Goal: Information Seeking & Learning: Compare options

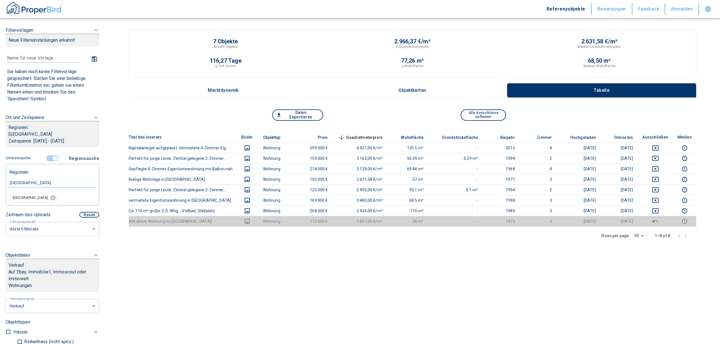
scroll to position [113, 0]
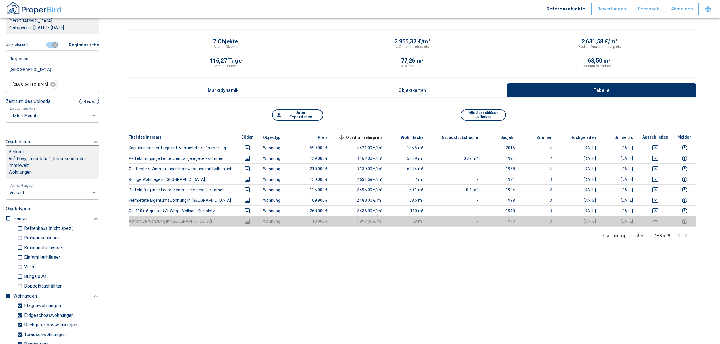
click at [49, 42] on input "controlled" at bounding box center [54, 45] width 17 height 6
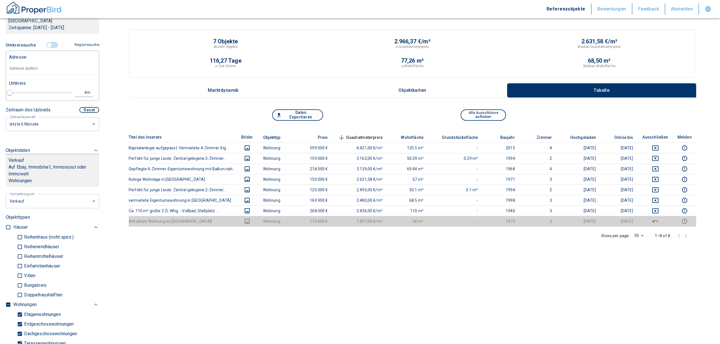
click at [41, 69] on input "text" at bounding box center [52, 68] width 87 height 13
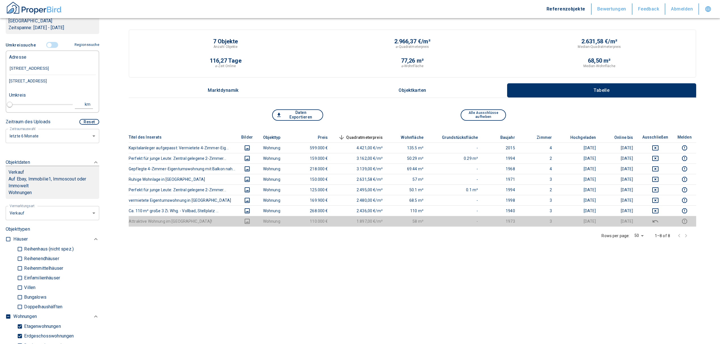
type input "[STREET_ADDRESS] ergolding"
click at [54, 83] on div "[STREET_ADDRESS]" at bounding box center [52, 81] width 87 height 12
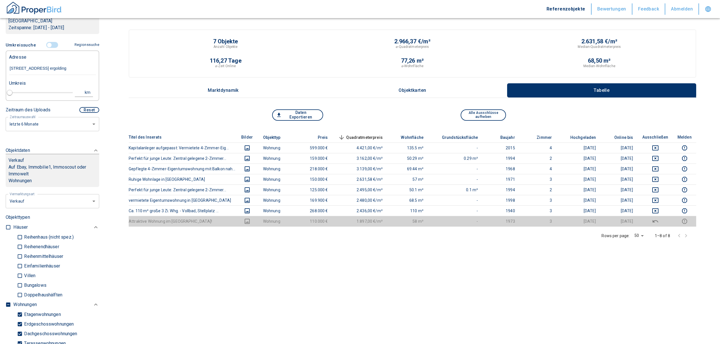
type input "2020"
type input "[STREET_ADDRESS]"
type input "1"
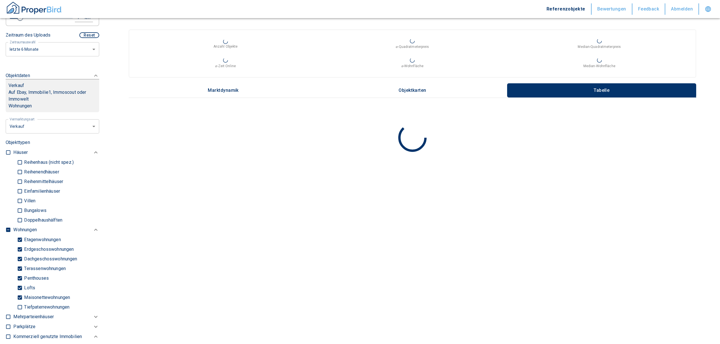
scroll to position [189, 0]
type input "[STREET_ADDRESS]"
click at [8, 227] on input "checkbox" at bounding box center [8, 229] width 6 height 6
checkbox input "true"
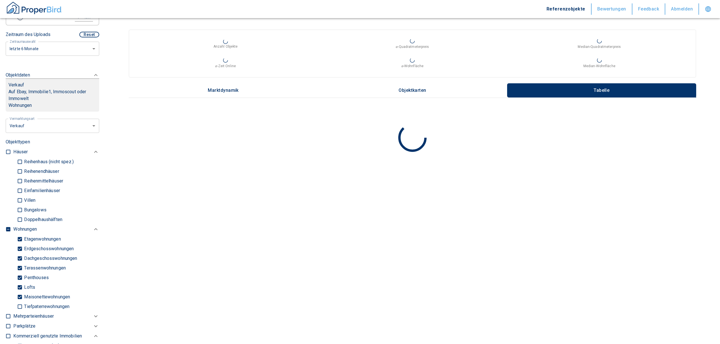
type input "2020"
click at [8, 227] on input "checkbox" at bounding box center [8, 229] width 6 height 6
checkbox input "false"
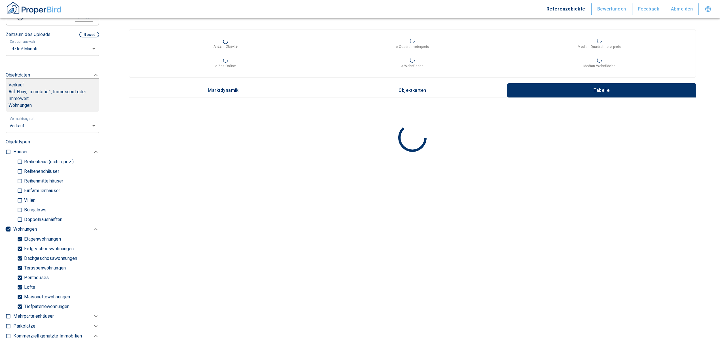
checkbox input "false"
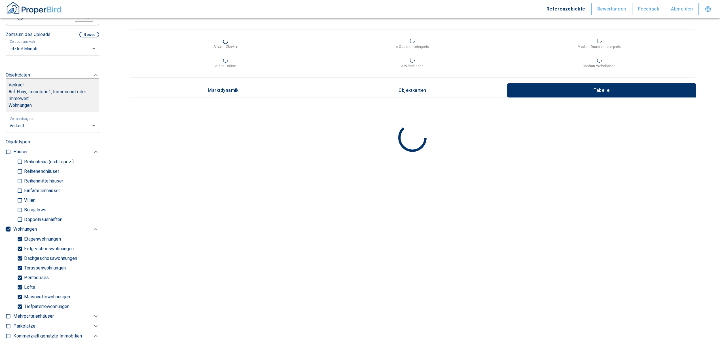
checkbox input "false"
type input "2020"
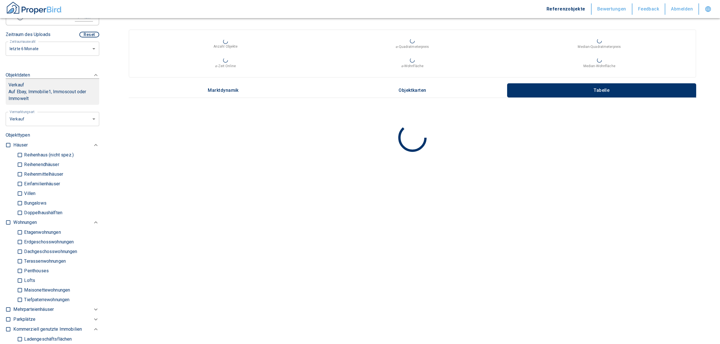
click at [21, 181] on input "Einfamilienhäuser" at bounding box center [20, 184] width 6 height 10
checkbox input "true"
type input "2020"
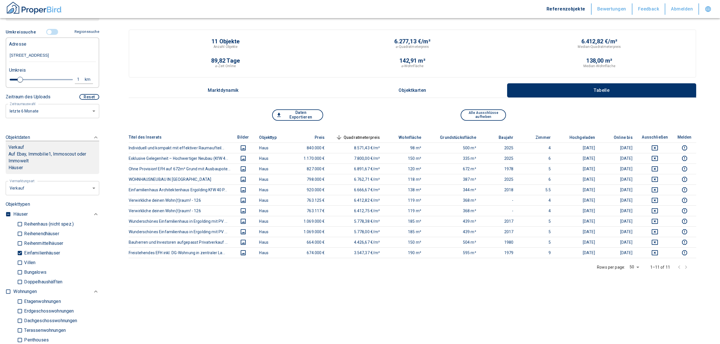
scroll to position [113, 0]
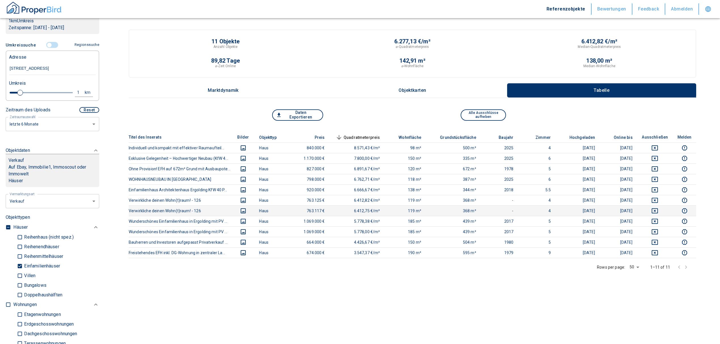
click at [661, 207] on td at bounding box center [654, 210] width 35 height 10
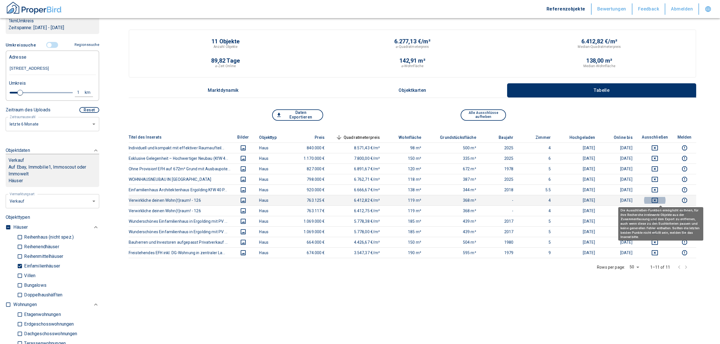
click at [658, 198] on icon "deselect this listing" at bounding box center [654, 200] width 7 height 7
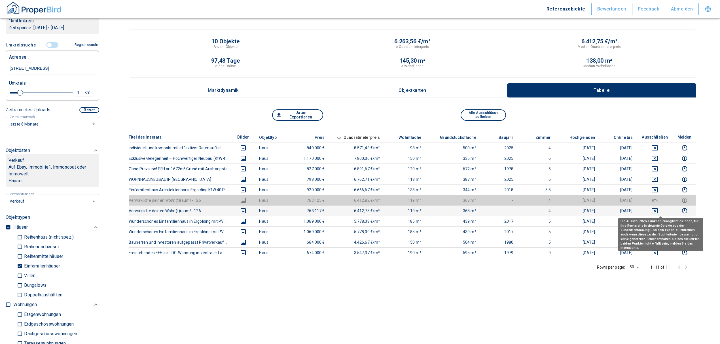
click at [658, 210] on icon "deselect this listing" at bounding box center [654, 210] width 6 height 5
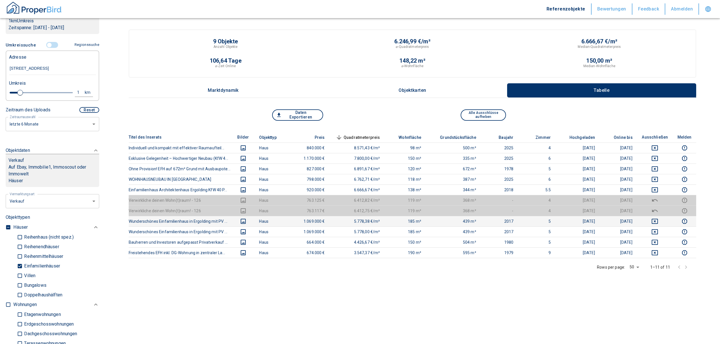
click at [658, 220] on icon "deselect this listing" at bounding box center [654, 221] width 7 height 7
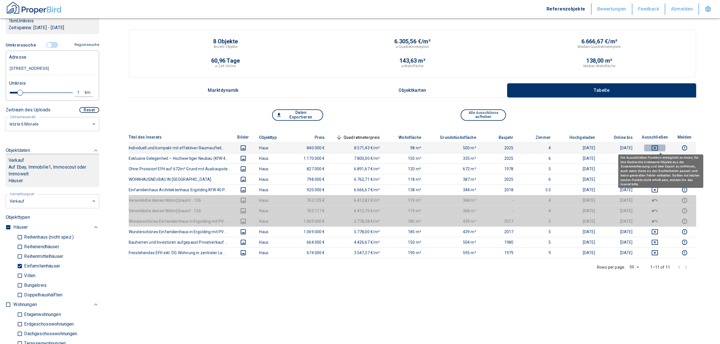
click at [658, 148] on icon "deselect this listing" at bounding box center [654, 147] width 7 height 7
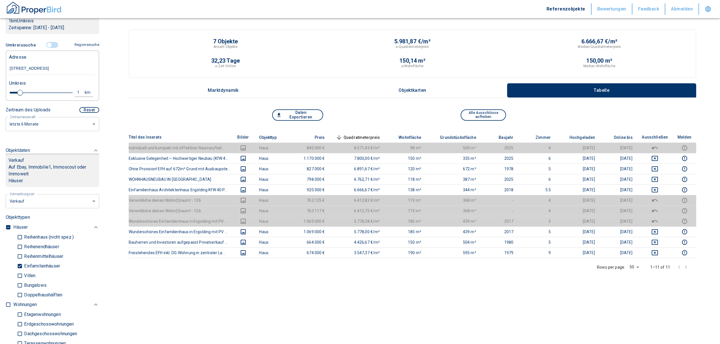
click at [290, 116] on button "Daten Exportieren" at bounding box center [297, 114] width 51 height 11
click at [49, 42] on input "controlled" at bounding box center [49, 45] width 17 height 6
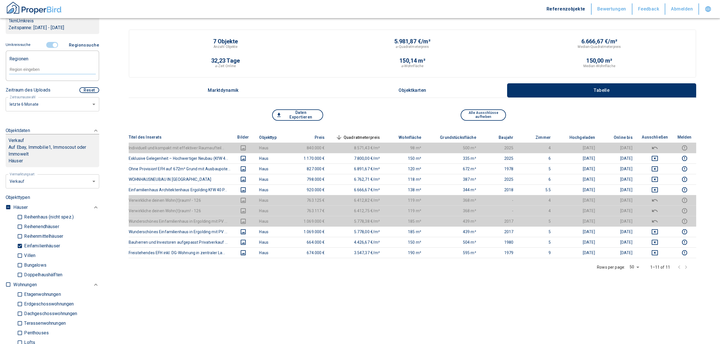
click at [23, 71] on input "text" at bounding box center [52, 69] width 87 height 5
click at [35, 83] on li "84030 Ergolding" at bounding box center [49, 82] width 81 height 10
type input "84030"
type input "2020"
type input "84030 Ergolding"
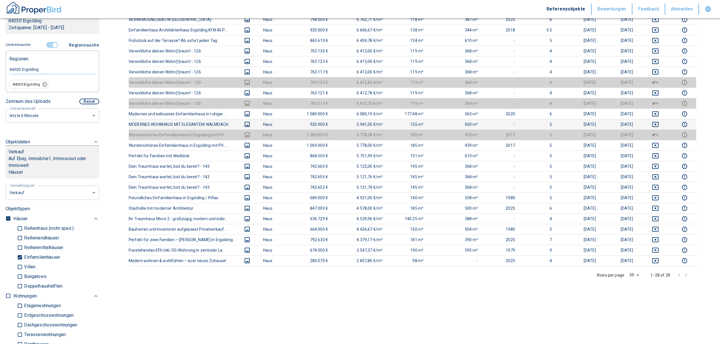
scroll to position [189, 0]
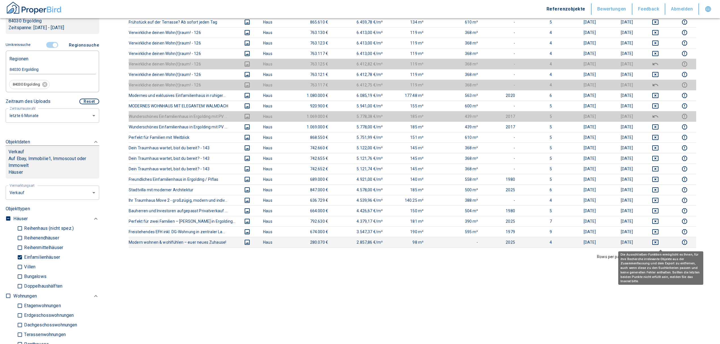
click at [658, 244] on icon "deselect this listing" at bounding box center [655, 242] width 7 height 7
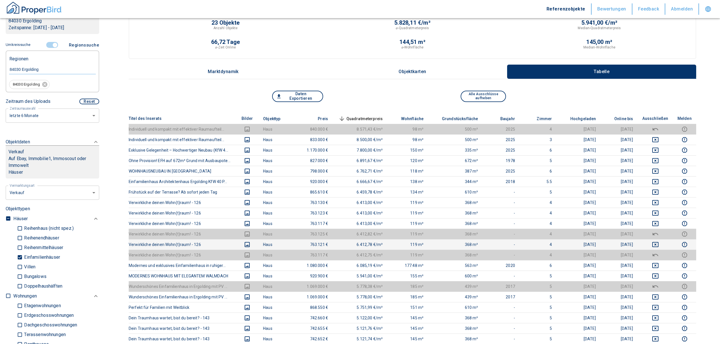
scroll to position [0, 0]
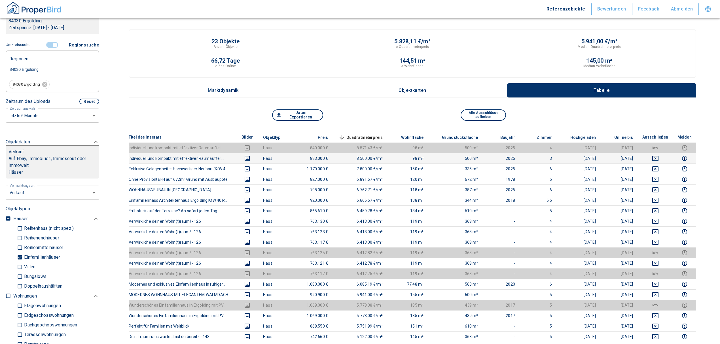
click at [661, 154] on td at bounding box center [654, 158] width 35 height 10
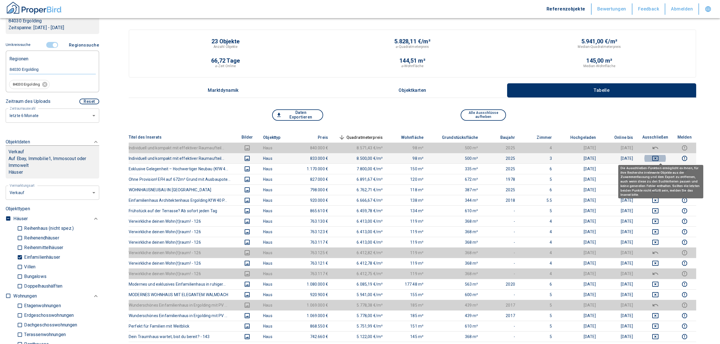
click at [658, 158] on icon "deselect this listing" at bounding box center [655, 158] width 6 height 5
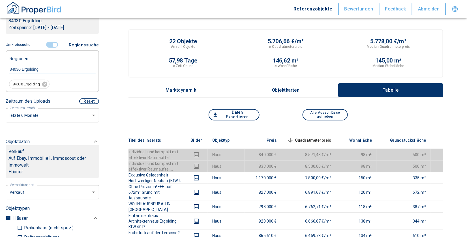
click at [320, 137] on span "Quadratmeterpreis sorted descending" at bounding box center [309, 140] width 46 height 7
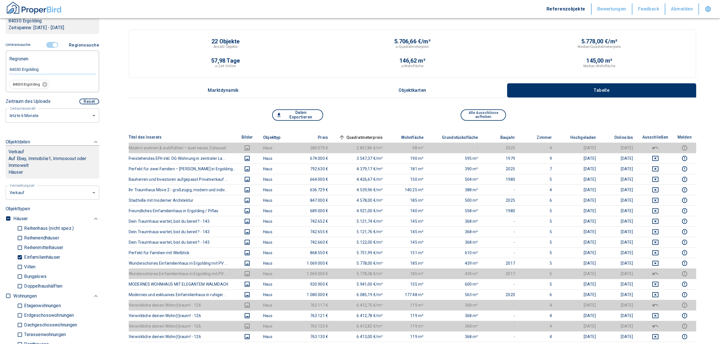
click at [51, 42] on input "controlled" at bounding box center [54, 45] width 17 height 6
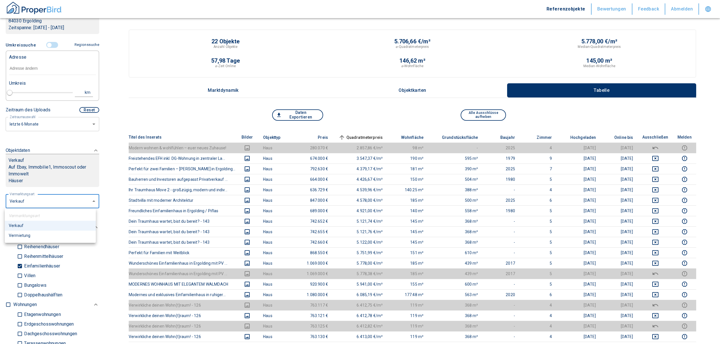
click at [49, 202] on body "Referenzobjekte Bewertungen Feedback Abmelden Filtervorlagen Neue Filtereinstel…" at bounding box center [360, 315] width 720 height 631
click at [41, 235] on li "Vermietung" at bounding box center [50, 236] width 91 height 10
type input "rent"
type input "2020"
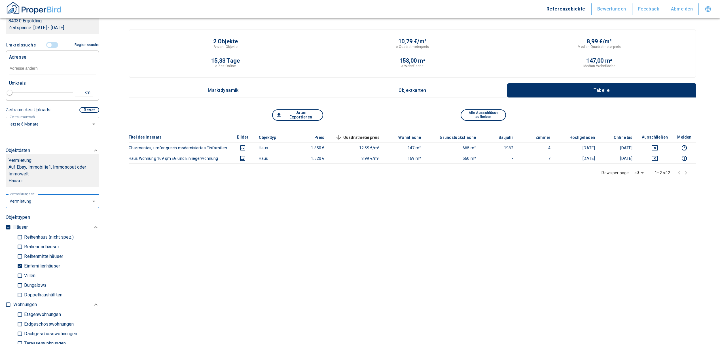
click at [33, 70] on input "text" at bounding box center [52, 68] width 87 height 13
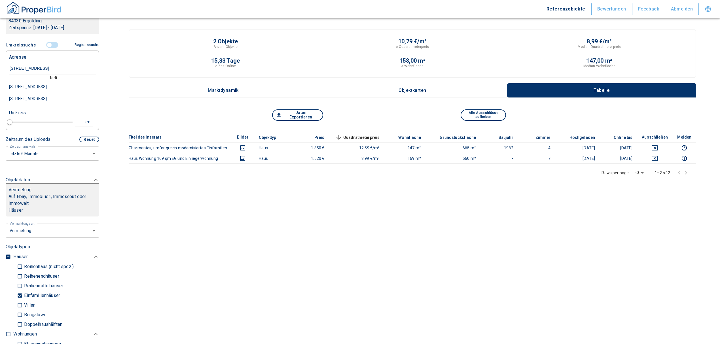
type input "[STREET_ADDRESS] ha"
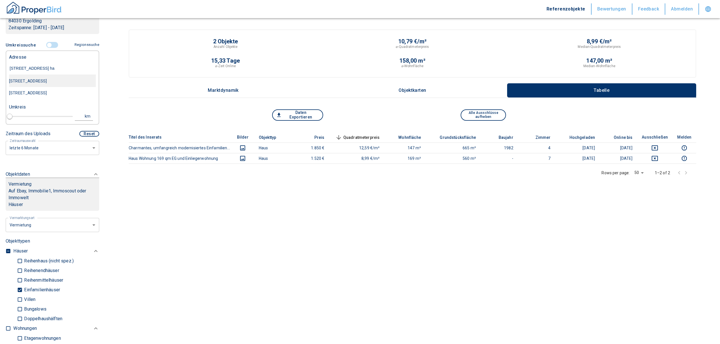
click at [40, 77] on div "[STREET_ADDRESS]" at bounding box center [52, 81] width 87 height 12
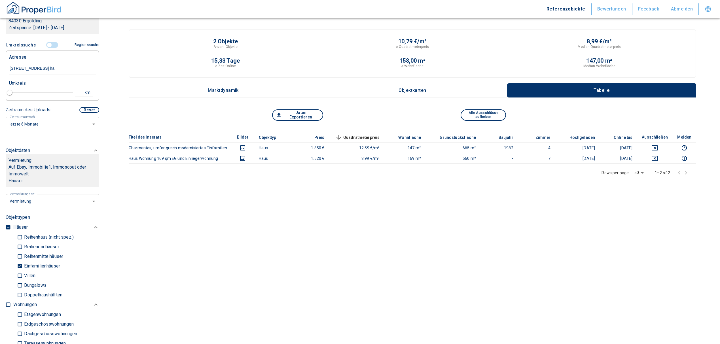
type input "2020"
type input "[STREET_ADDRESS]"
type input "1"
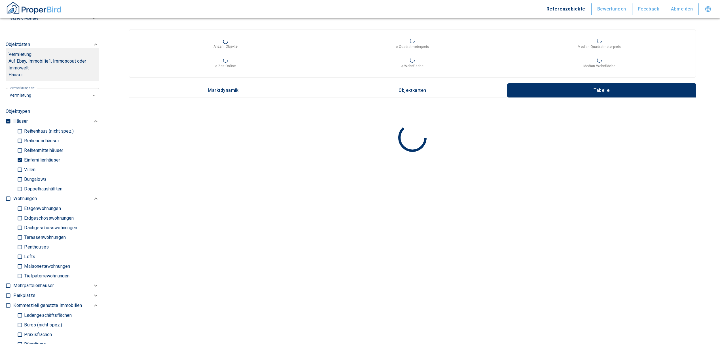
scroll to position [227, 0]
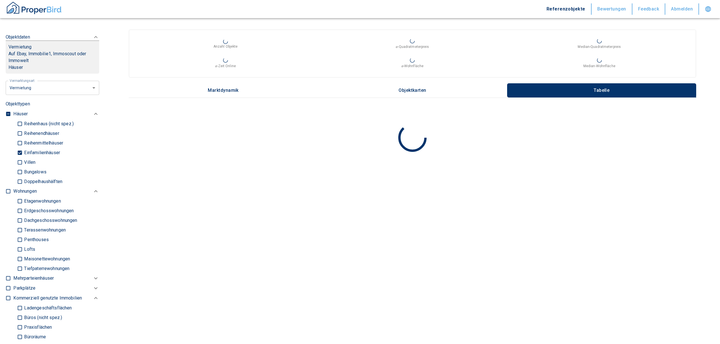
type input "[STREET_ADDRESS]"
click at [19, 158] on input "Einfamilienhäuser" at bounding box center [20, 153] width 6 height 10
checkbox input "false"
type input "2020"
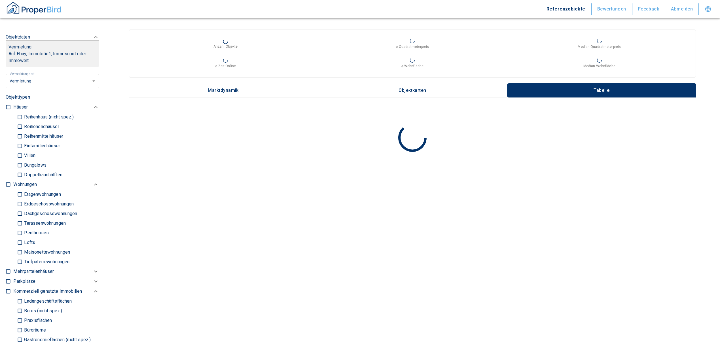
click at [7, 187] on input "checkbox" at bounding box center [8, 185] width 6 height 6
checkbox input "true"
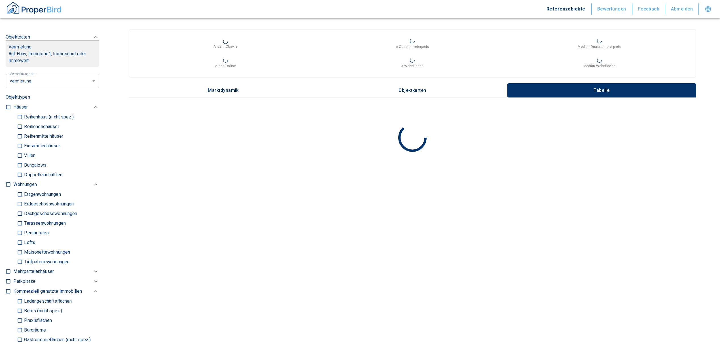
checkbox input "true"
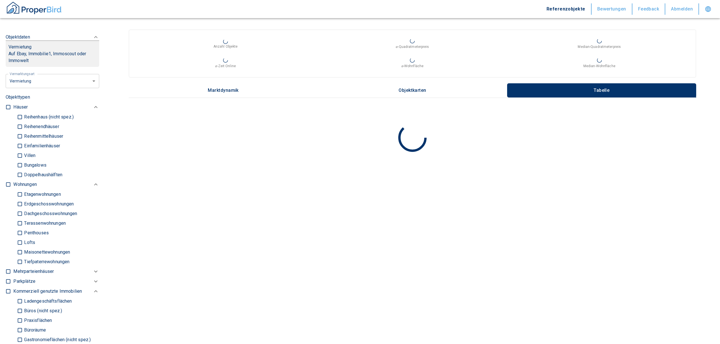
type input "2020"
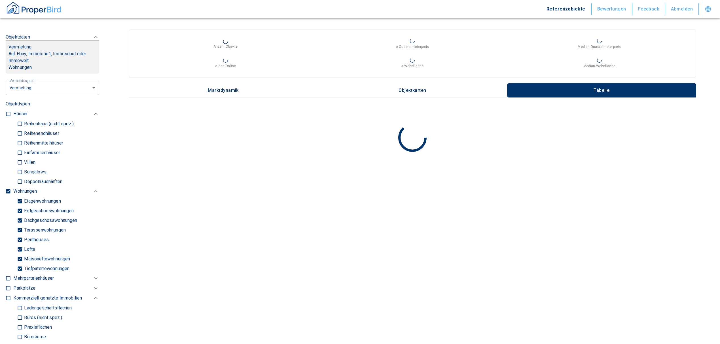
click at [21, 273] on input "Tiefpaterrewohnungen" at bounding box center [20, 268] width 6 height 10
checkbox input "false"
type input "2020"
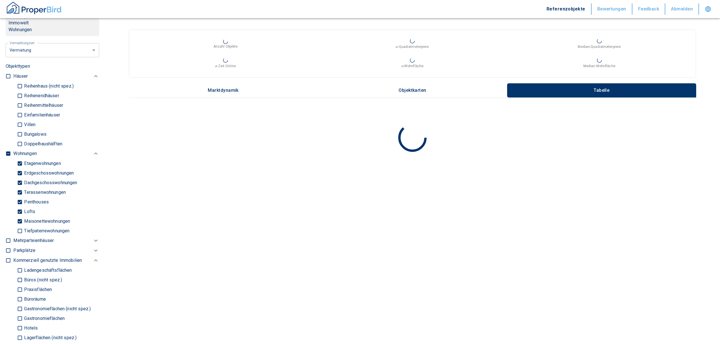
scroll to position [151, 0]
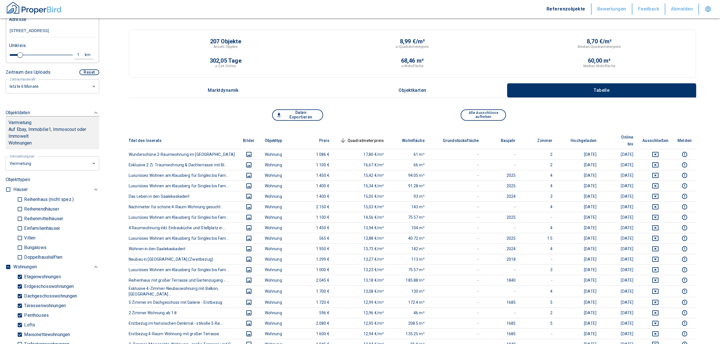
click at [76, 58] on div "1" at bounding box center [81, 54] width 10 height 7
drag, startPoint x: 27, startPoint y: 62, endPoint x: 21, endPoint y: 59, distance: 6.9
click at [21, 59] on div "1 km Neue Suchen" at bounding box center [48, 55] width 87 height 14
type input "0,5"
click at [82, 59] on button "Neue Suchen" at bounding box center [75, 55] width 31 height 8
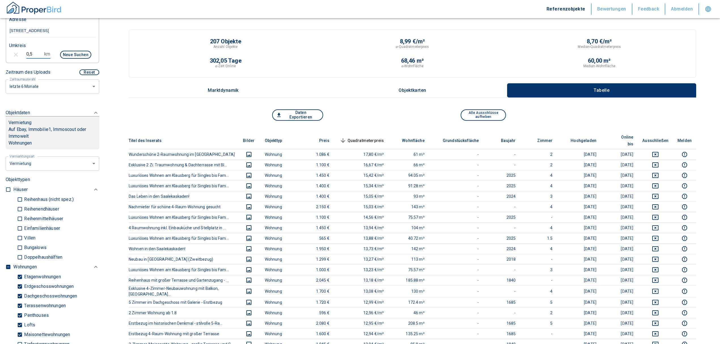
type input "2020"
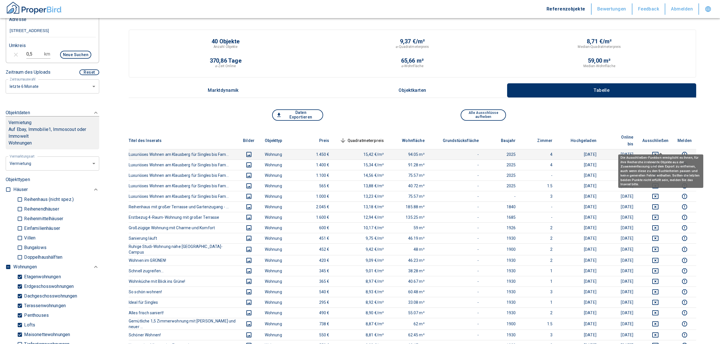
click at [658, 152] on icon "deselect this listing" at bounding box center [655, 154] width 6 height 5
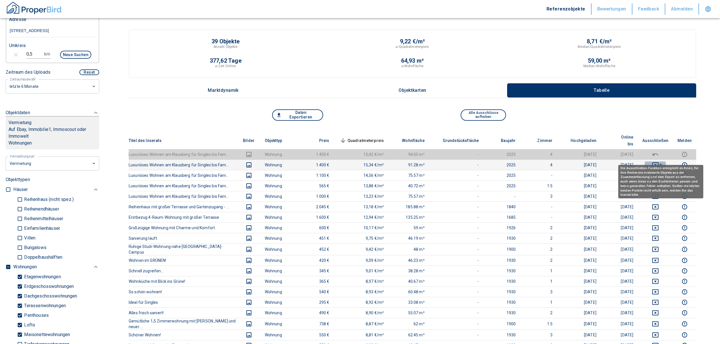
click at [658, 161] on icon "deselect this listing" at bounding box center [655, 164] width 7 height 7
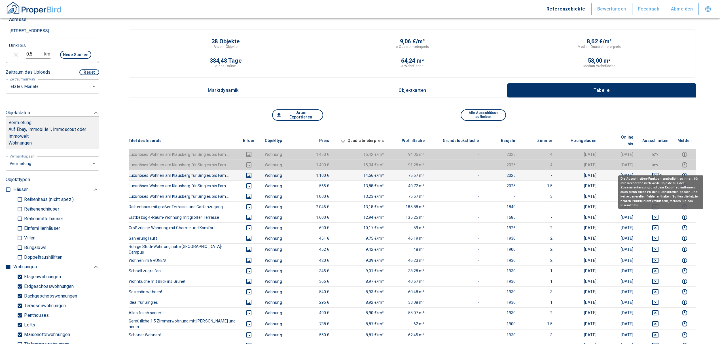
click at [658, 173] on icon "deselect this listing" at bounding box center [655, 175] width 6 height 5
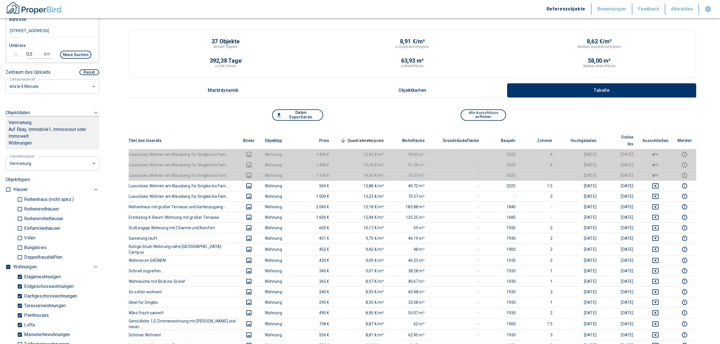
click at [375, 133] on th "Quadratmeterpreis sorted descending" at bounding box center [361, 140] width 55 height 17
click at [376, 137] on span "Quadratmeterpreis sorted descending" at bounding box center [361, 140] width 46 height 7
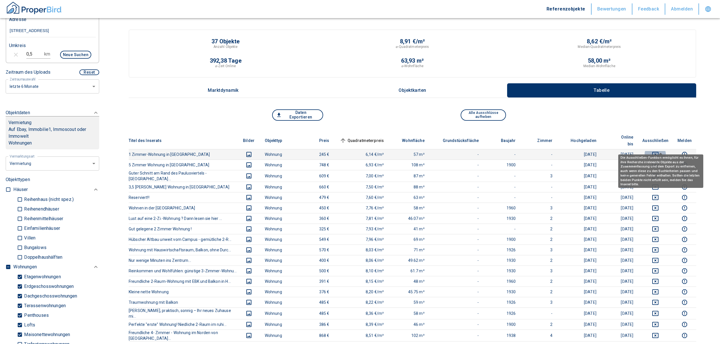
click at [658, 152] on icon "deselect this listing" at bounding box center [655, 154] width 6 height 5
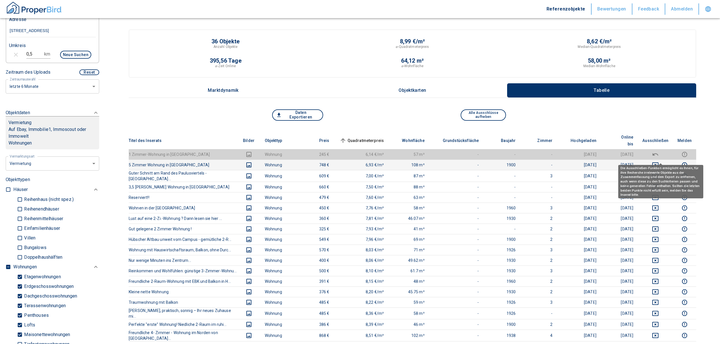
click at [658, 161] on icon "deselect this listing" at bounding box center [655, 164] width 7 height 7
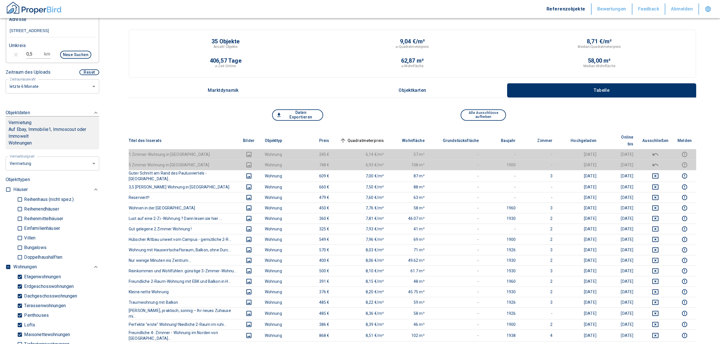
click at [374, 137] on span "Quadratmeterpreis sorted ascending" at bounding box center [361, 140] width 46 height 7
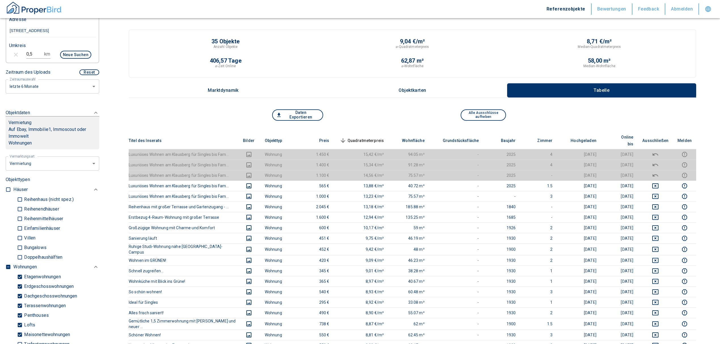
click at [379, 133] on th "Quadratmeterpreis sorted descending" at bounding box center [361, 140] width 55 height 17
click at [380, 137] on span "Quadratmeterpreis sorted descending" at bounding box center [361, 140] width 46 height 7
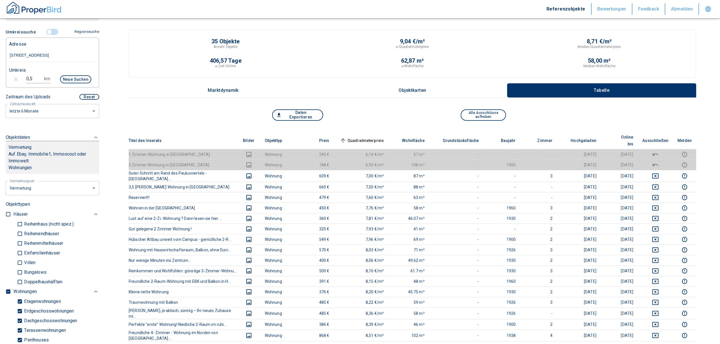
scroll to position [113, 0]
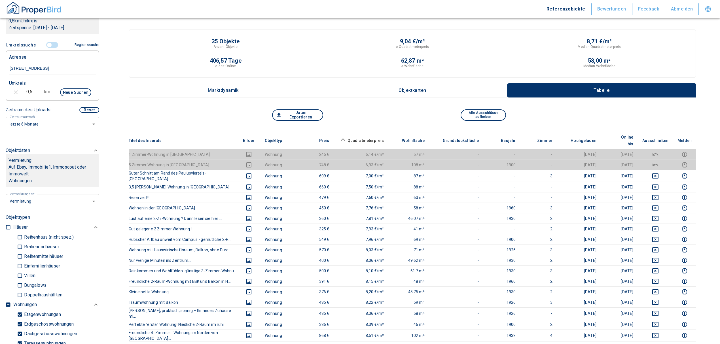
click at [46, 48] on input "controlled" at bounding box center [49, 45] width 17 height 6
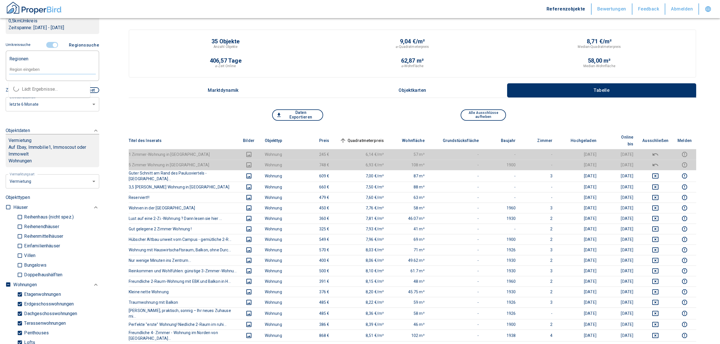
click at [30, 72] on input "text" at bounding box center [52, 69] width 87 height 5
click at [45, 90] on li "06118 [GEOGRAPHIC_DATA] ([GEOGRAPHIC_DATA])" at bounding box center [49, 92] width 81 height 17
type input "06118"
type input "2020"
type input "06118 [GEOGRAPHIC_DATA] ([GEOGRAPHIC_DATA])"
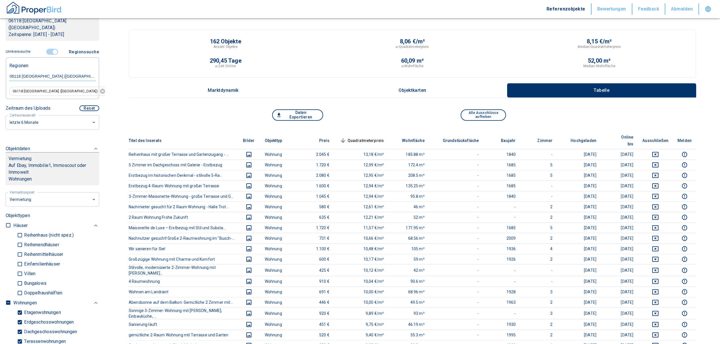
click at [371, 132] on th "Quadratmeterpreis sorted descending" at bounding box center [361, 140] width 55 height 17
click at [370, 137] on span "Quadratmeterpreis sorted descending" at bounding box center [361, 140] width 46 height 7
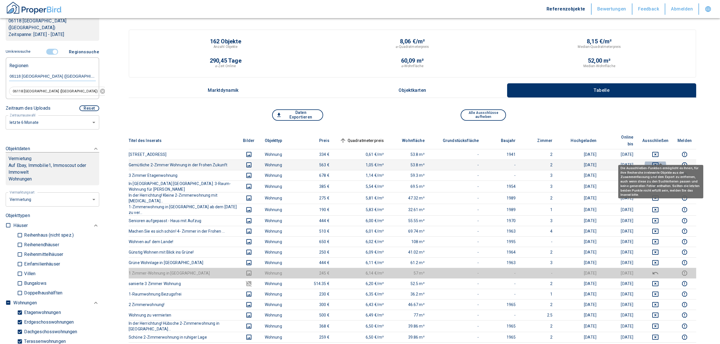
click at [658, 161] on icon "deselect this listing" at bounding box center [655, 164] width 7 height 7
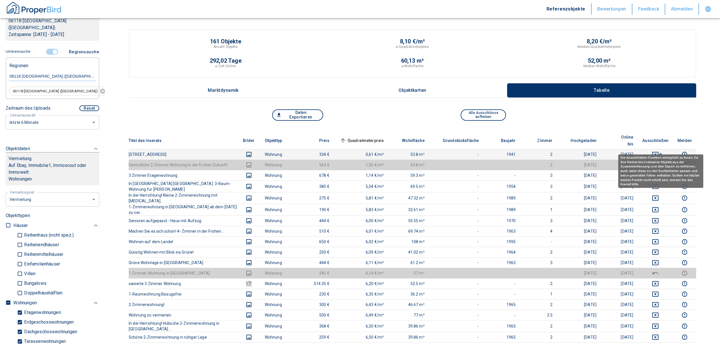
click at [658, 151] on icon "deselect this listing" at bounding box center [655, 154] width 7 height 7
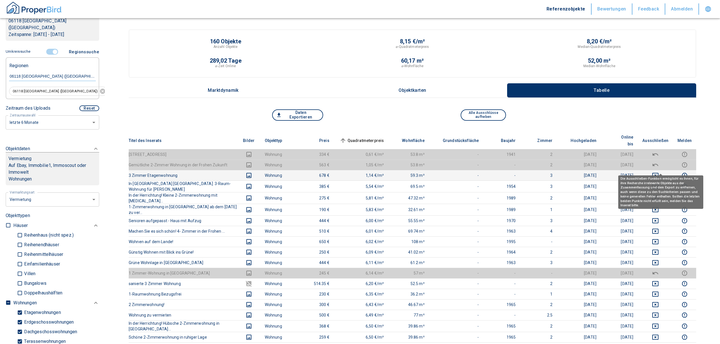
click at [658, 172] on icon "deselect this listing" at bounding box center [655, 175] width 7 height 7
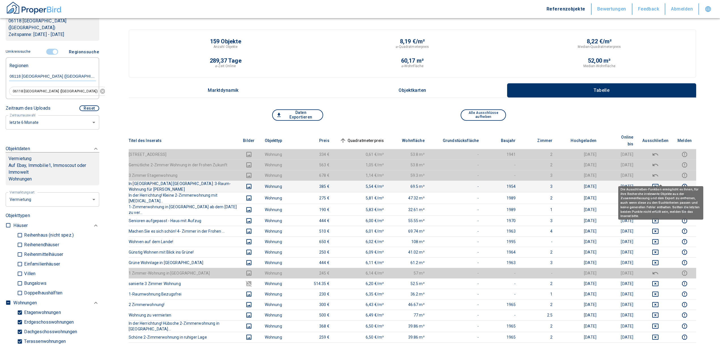
click at [658, 184] on icon "deselect this listing" at bounding box center [655, 186] width 6 height 5
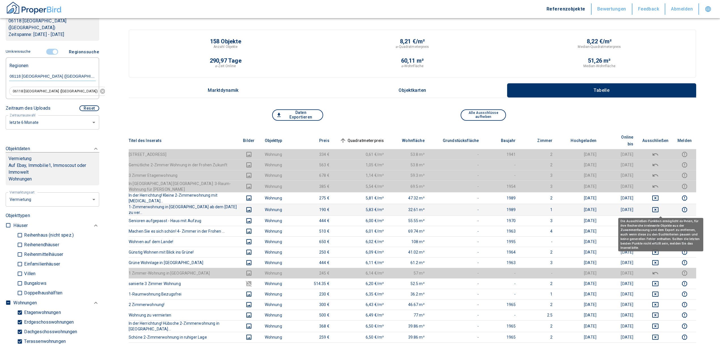
click at [658, 217] on icon "deselect this listing" at bounding box center [655, 220] width 7 height 7
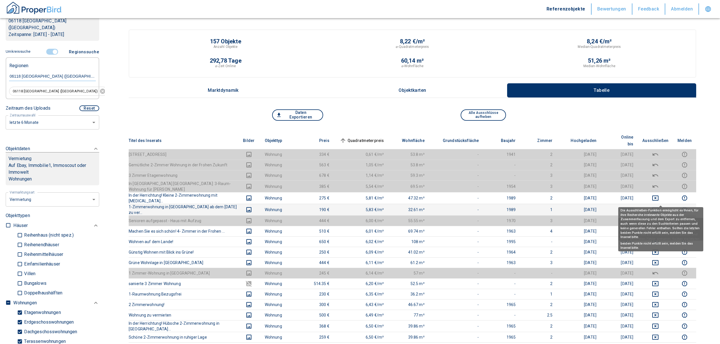
click at [658, 206] on icon "deselect this listing" at bounding box center [655, 209] width 7 height 7
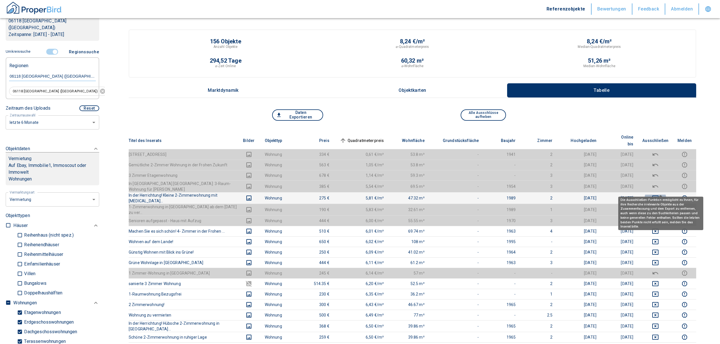
click at [658, 195] on icon "deselect this listing" at bounding box center [655, 197] width 6 height 5
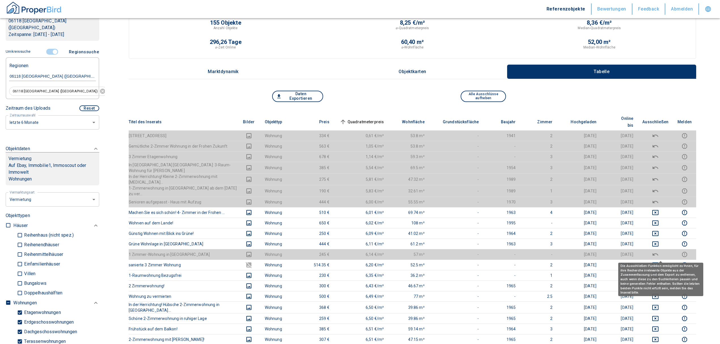
scroll to position [38, 0]
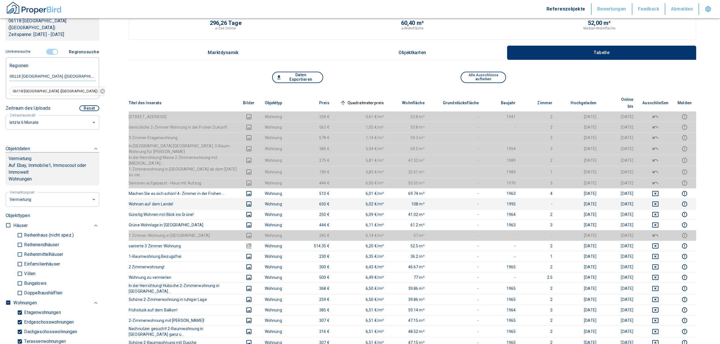
click at [657, 199] on td at bounding box center [654, 204] width 35 height 10
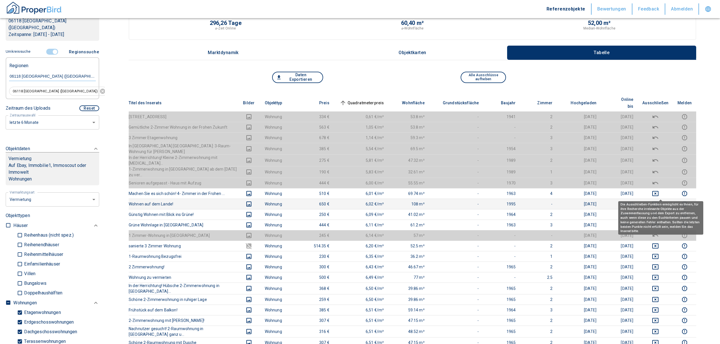
click at [658, 201] on icon "deselect this listing" at bounding box center [655, 204] width 7 height 7
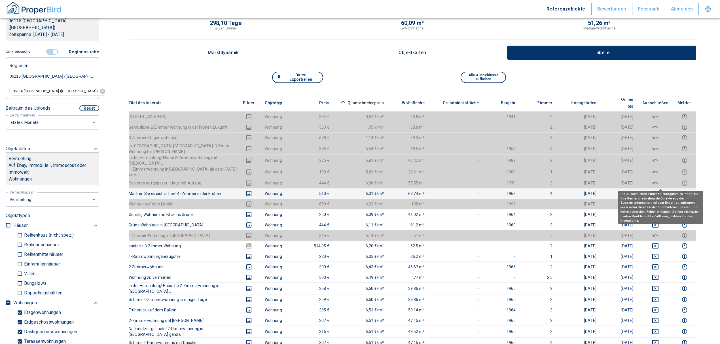
click at [658, 191] on icon "deselect this listing" at bounding box center [655, 193] width 6 height 5
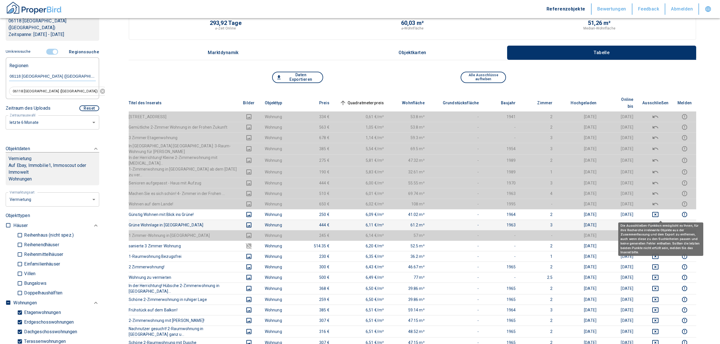
click at [658, 222] on icon "deselect this listing" at bounding box center [655, 225] width 7 height 7
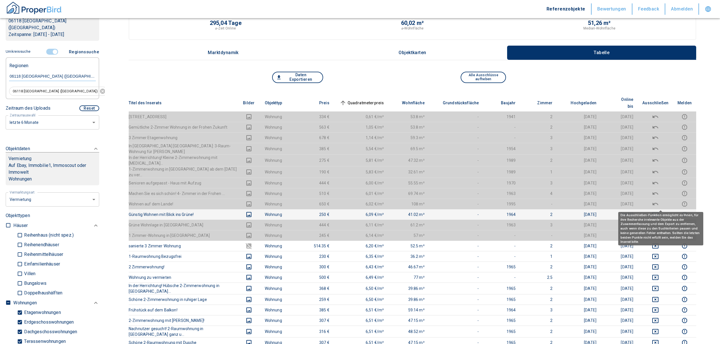
click at [658, 211] on icon "deselect this listing" at bounding box center [655, 214] width 7 height 7
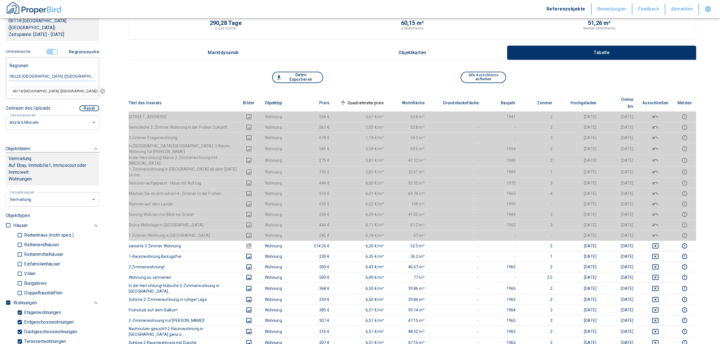
click at [359, 99] on span "Quadratmeterpreis sorted ascending" at bounding box center [361, 102] width 46 height 7
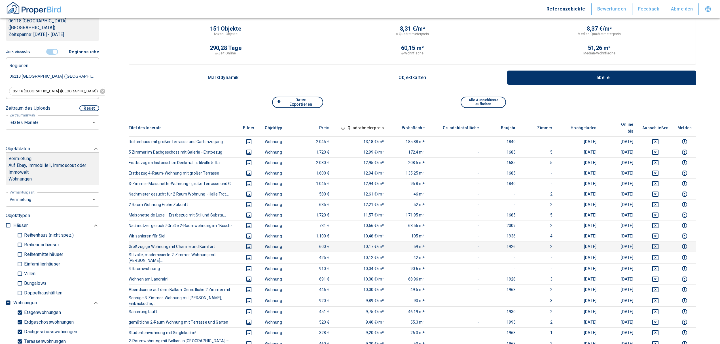
scroll to position [0, 0]
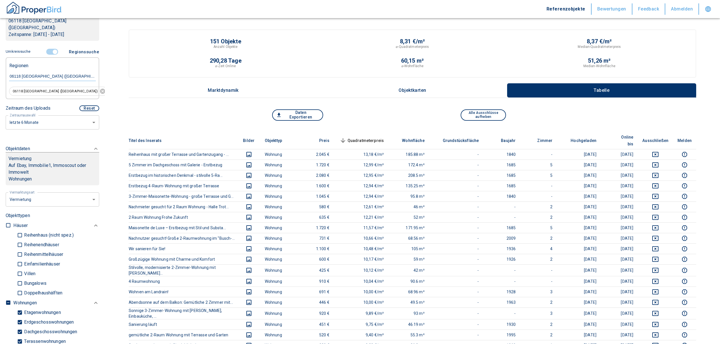
click at [370, 137] on span "Quadratmeterpreis sorted descending" at bounding box center [361, 140] width 46 height 7
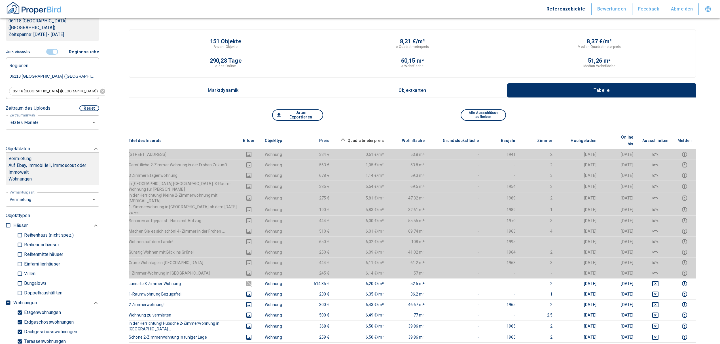
click at [51, 49] on input "controlled" at bounding box center [54, 52] width 17 height 6
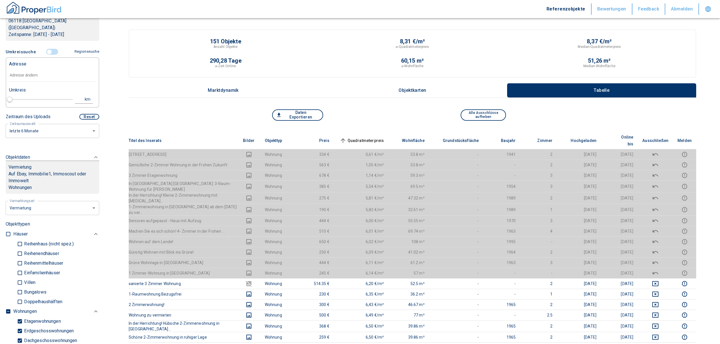
click at [18, 73] on input "text" at bounding box center [52, 75] width 87 height 13
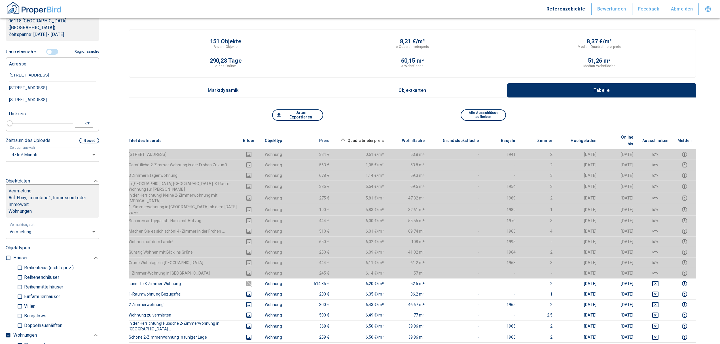
type input "[STREET_ADDRESS]"
click at [52, 83] on div "[STREET_ADDRESS]" at bounding box center [52, 88] width 87 height 12
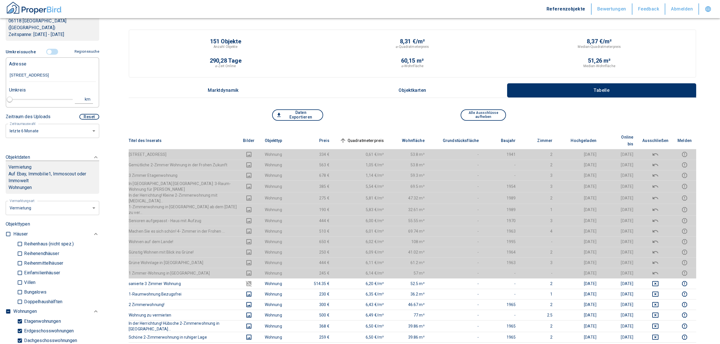
type input "2020"
type input "[STREET_ADDRESS]"
type input "1"
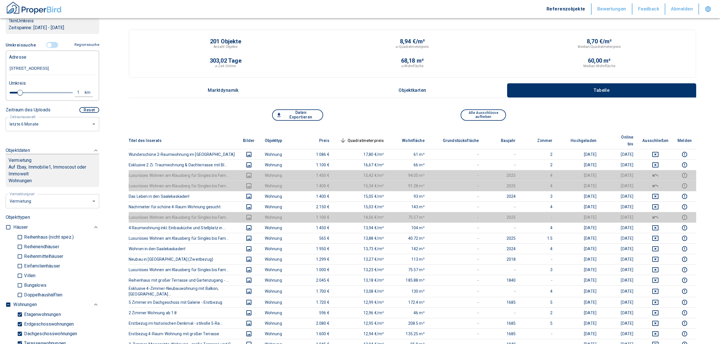
scroll to position [227, 0]
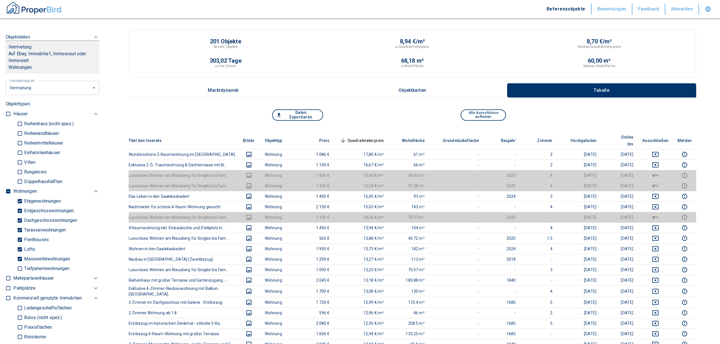
type input "[STREET_ADDRESS]"
click at [9, 194] on input "checkbox" at bounding box center [8, 191] width 6 height 6
checkbox input "true"
type input "2020"
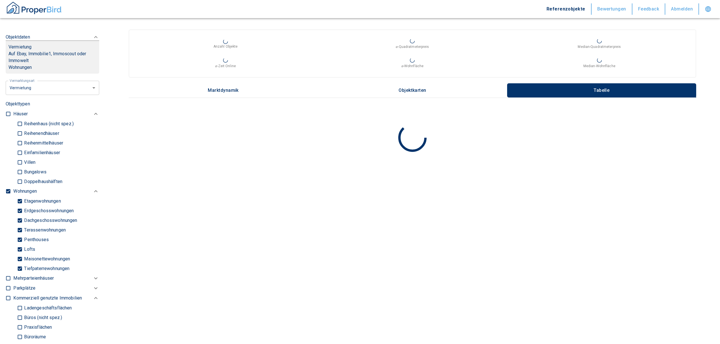
click at [7, 194] on input "checkbox" at bounding box center [8, 191] width 6 height 6
checkbox input "false"
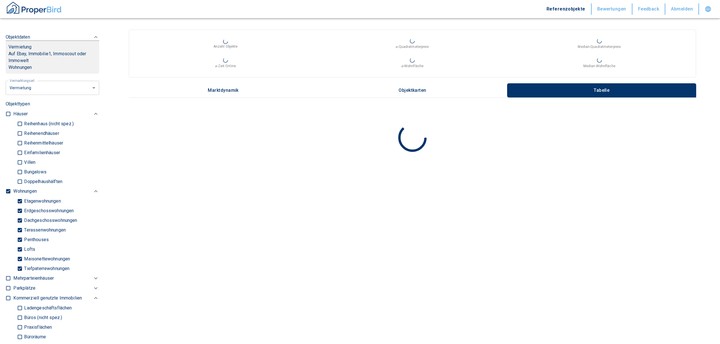
checkbox input "false"
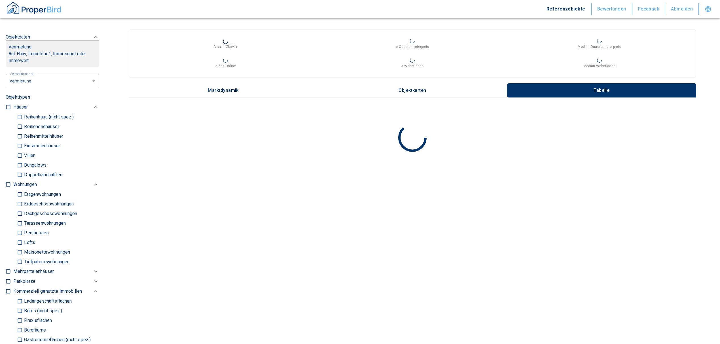
type input "2020"
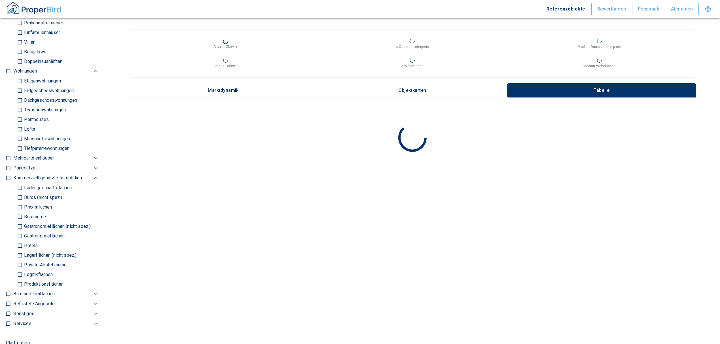
click at [22, 202] on input "Büros (nicht spez.)" at bounding box center [20, 197] width 6 height 10
checkbox input "true"
type input "2020"
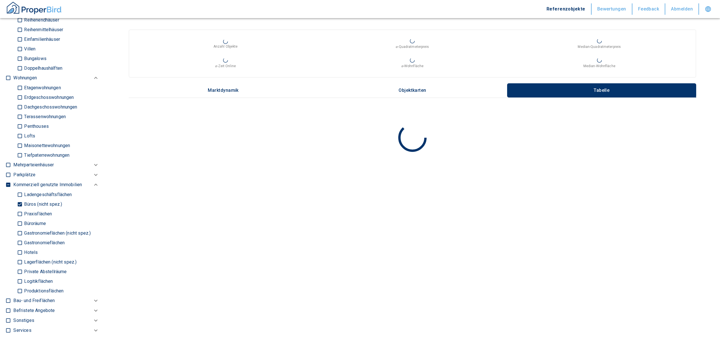
click at [19, 228] on input "Büroräume" at bounding box center [20, 223] width 6 height 10
checkbox input "true"
type input "2020"
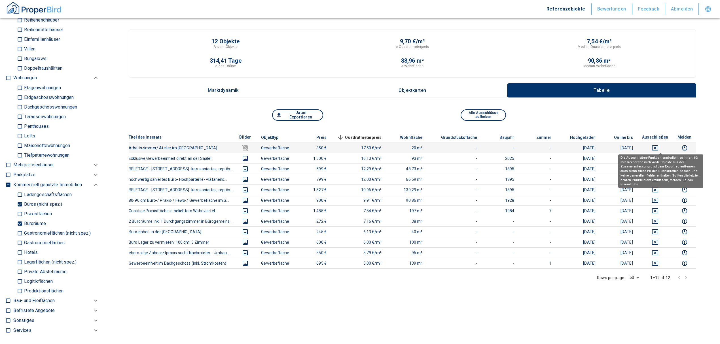
click at [658, 148] on icon "deselect this listing" at bounding box center [655, 147] width 6 height 5
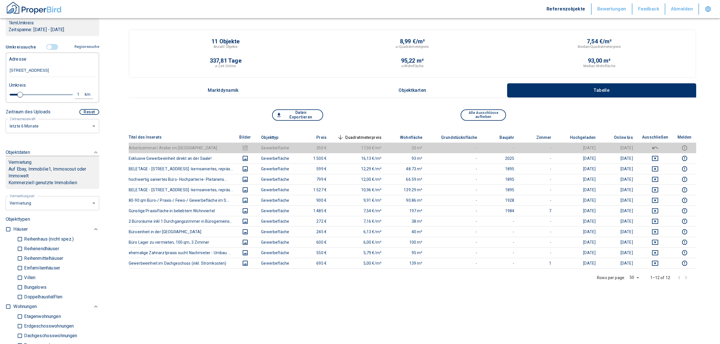
scroll to position [38, 0]
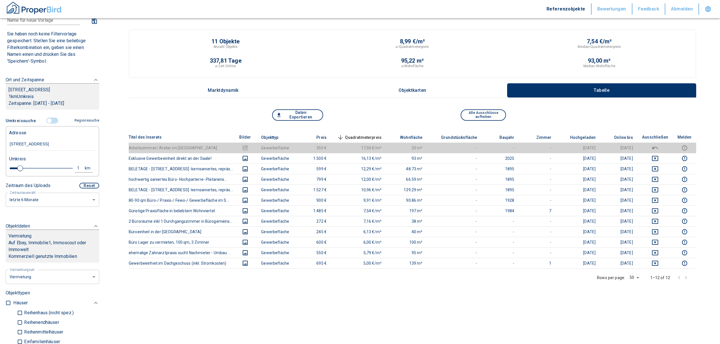
click at [44, 124] on input "controlled" at bounding box center [49, 121] width 17 height 6
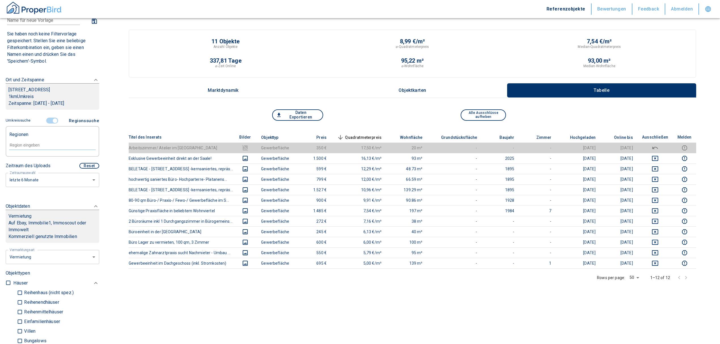
click at [33, 148] on input "text" at bounding box center [52, 145] width 87 height 5
click at [49, 164] on li "06118 [GEOGRAPHIC_DATA] ([GEOGRAPHIC_DATA])" at bounding box center [49, 168] width 81 height 17
type input "06118"
type input "2020"
type input "06118 [GEOGRAPHIC_DATA] ([GEOGRAPHIC_DATA])"
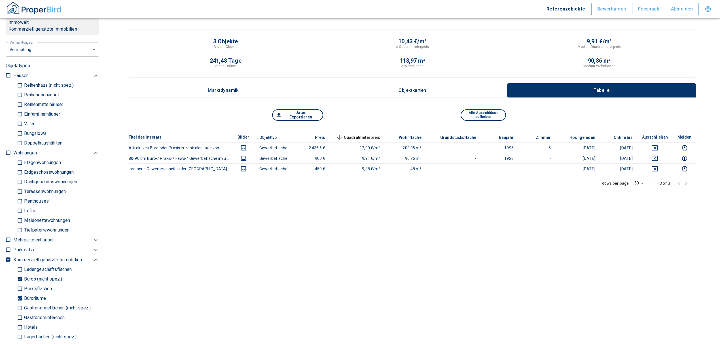
scroll to position [264, 0]
drag, startPoint x: 19, startPoint y: 289, endPoint x: 19, endPoint y: 276, distance: 13.0
click at [19, 292] on input "Büroräume" at bounding box center [20, 297] width 6 height 10
checkbox input "false"
type input "2020"
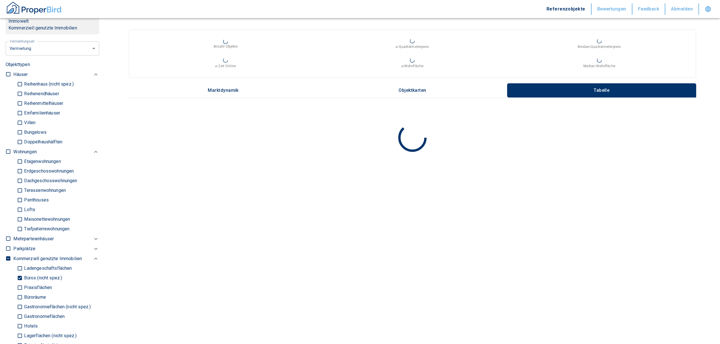
click at [20, 273] on input "Büros (nicht spez.)" at bounding box center [20, 278] width 6 height 10
checkbox input "false"
type input "2020"
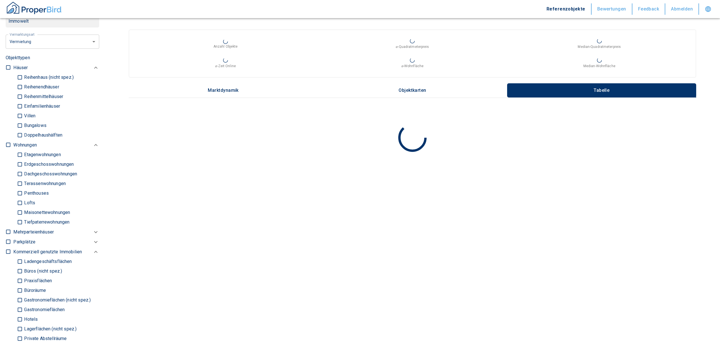
click at [21, 257] on input "Ladengeschäftsflächen" at bounding box center [20, 262] width 6 height 10
checkbox input "true"
type input "2020"
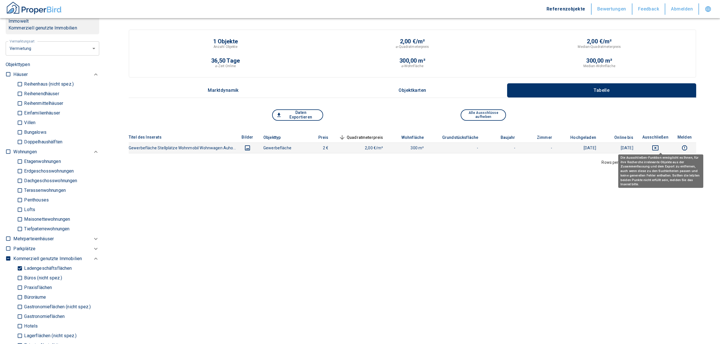
click at [658, 147] on icon "deselect this listing" at bounding box center [655, 147] width 6 height 5
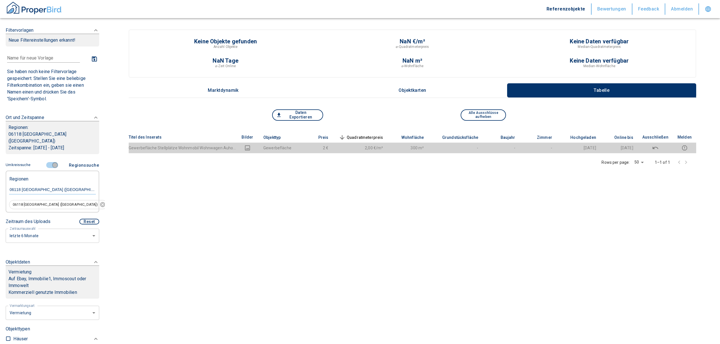
click at [50, 162] on input "controlled" at bounding box center [54, 165] width 17 height 6
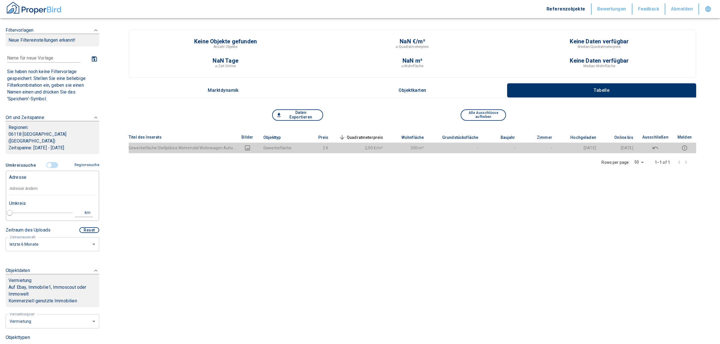
click at [43, 182] on input "text" at bounding box center [52, 188] width 87 height 13
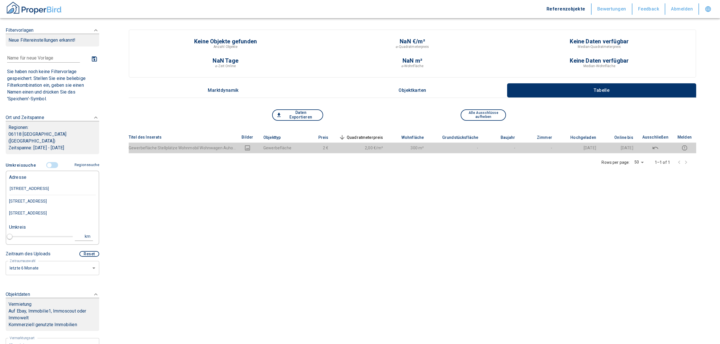
type input "[STREET_ADDRESS]"
click at [42, 195] on div "[STREET_ADDRESS]" at bounding box center [52, 201] width 87 height 12
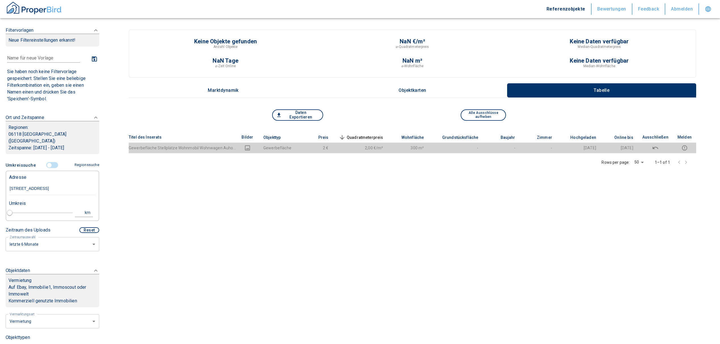
type input "2020"
type input "[STREET_ADDRESS]"
type input "1"
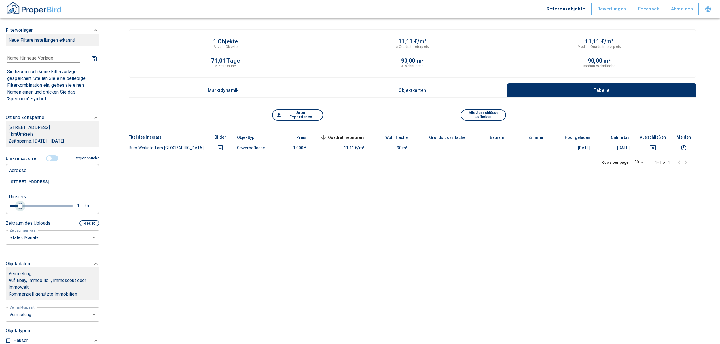
type input "[STREET_ADDRESS]"
type input "2020"
type input "1.2"
type input "2020"
type input "1.4"
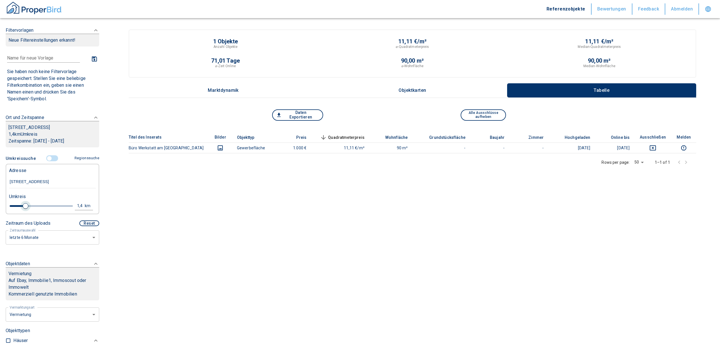
type input "2020"
type input "1.6"
type input "2020"
type input "2"
type input "2020"
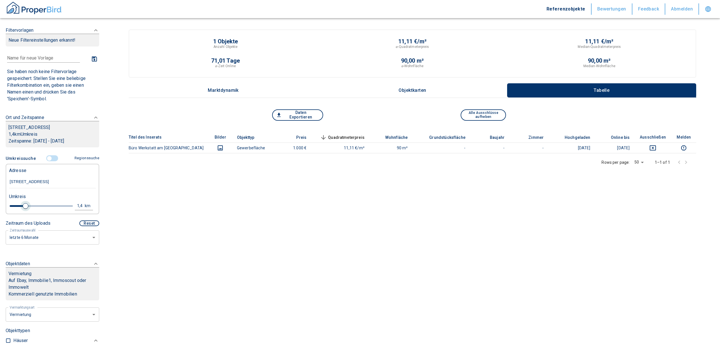
type input "2.4"
type input "2020"
type input "2.6"
type input "2020"
type input "2.8"
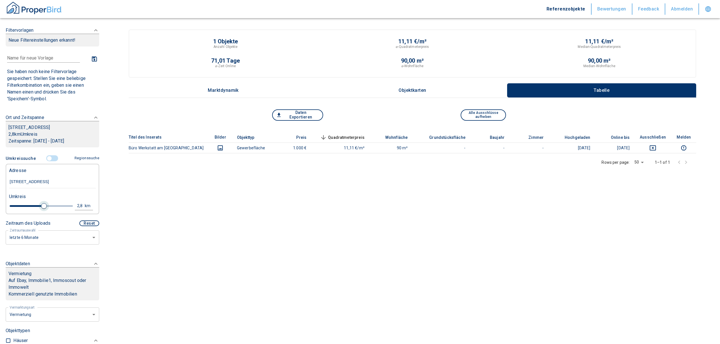
type input "2020"
type input "3"
type input "2020"
type input "3.2"
type input "2020"
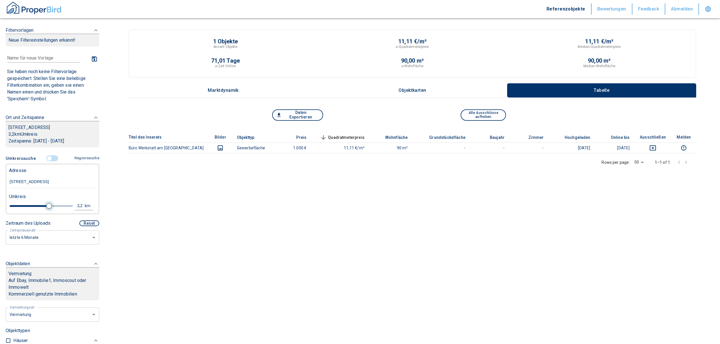
type input "3.4"
type input "2020"
type input "3.2"
type input "2020"
type input "3"
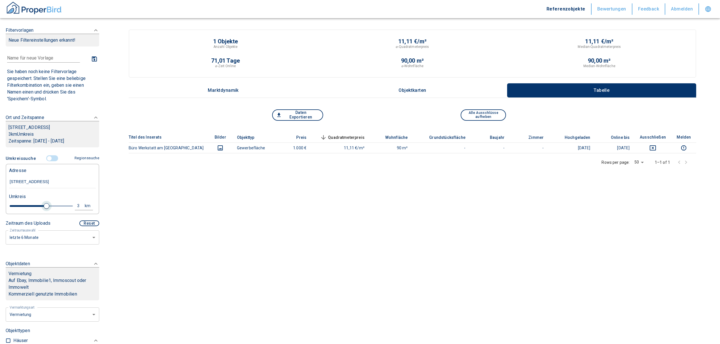
drag, startPoint x: 19, startPoint y: 210, endPoint x: 43, endPoint y: 211, distance: 24.7
click at [44, 209] on span at bounding box center [47, 206] width 6 height 6
type input "2020"
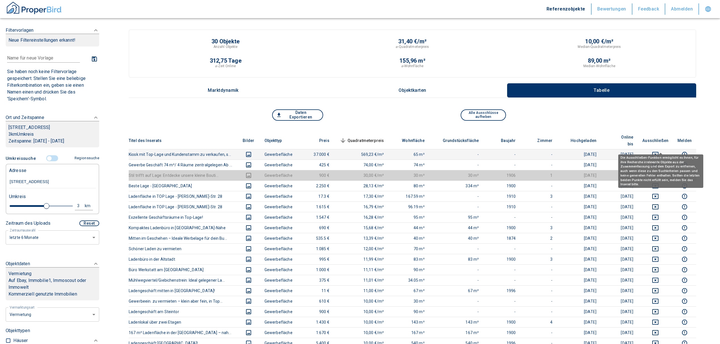
click at [658, 151] on icon "deselect this listing" at bounding box center [655, 154] width 7 height 7
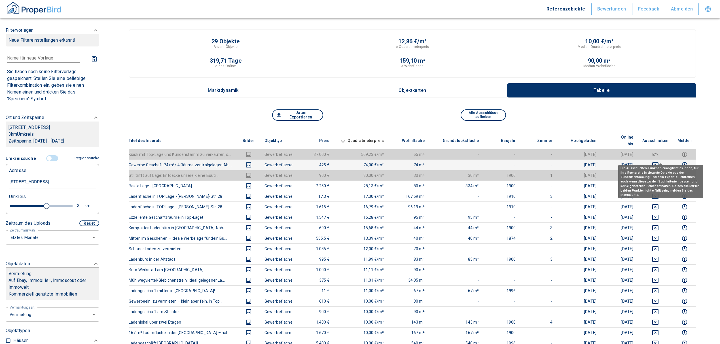
click at [658, 162] on icon "deselect this listing" at bounding box center [655, 164] width 6 height 5
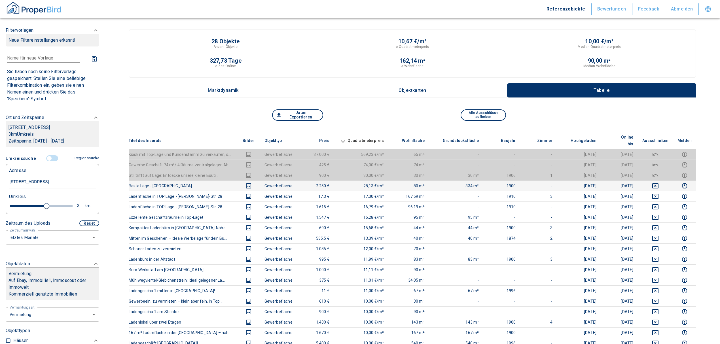
click at [658, 182] on icon "deselect this listing" at bounding box center [655, 185] width 7 height 7
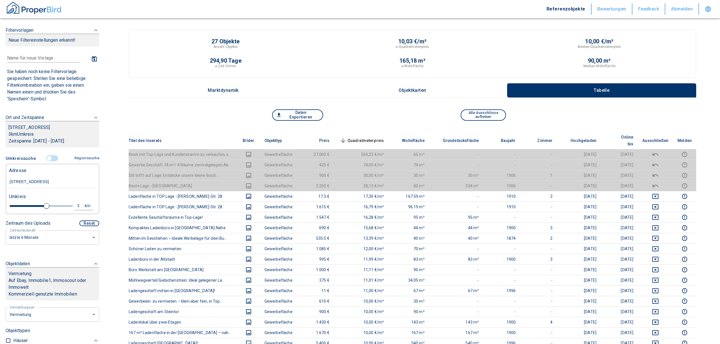
click at [381, 137] on span "Quadratmeterpreis sorted descending" at bounding box center [361, 140] width 46 height 7
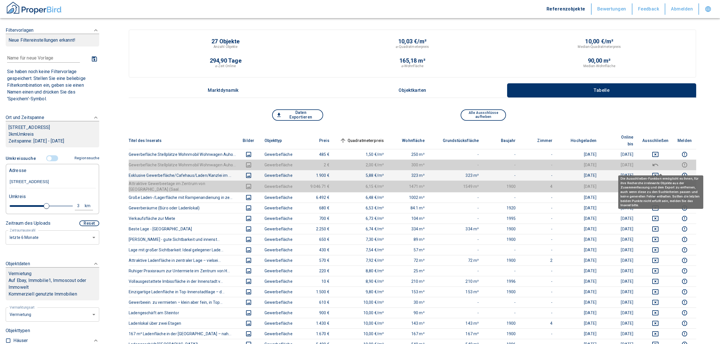
click at [658, 172] on icon "deselect this listing" at bounding box center [655, 175] width 7 height 7
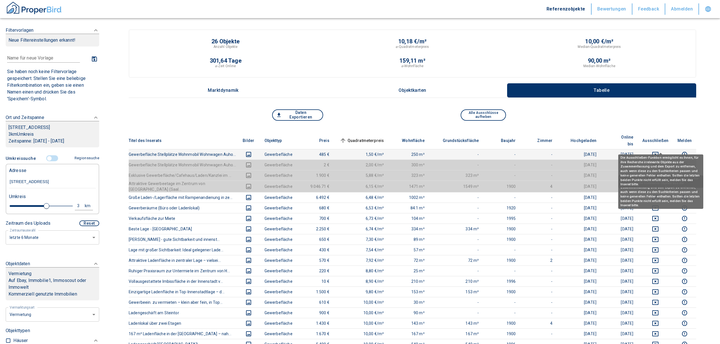
click at [658, 151] on icon "deselect this listing" at bounding box center [655, 154] width 7 height 7
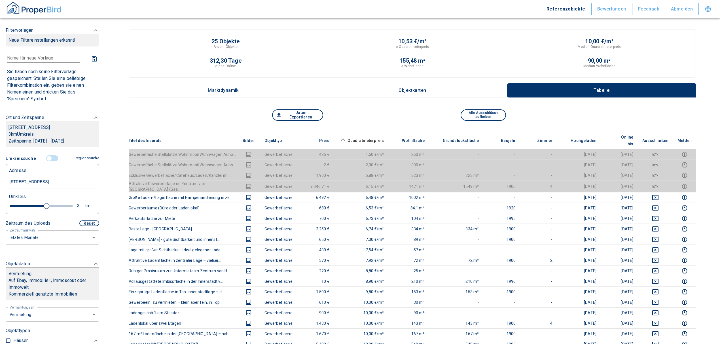
click at [372, 137] on span "Quadratmeterpreis sorted ascending" at bounding box center [361, 140] width 46 height 7
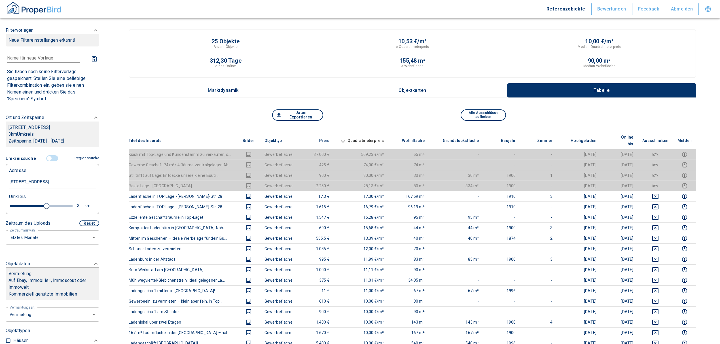
click at [371, 133] on th "Quadratmeterpreis sorted descending" at bounding box center [361, 140] width 55 height 17
click at [371, 137] on span "Quadratmeterpreis sorted descending" at bounding box center [361, 140] width 46 height 7
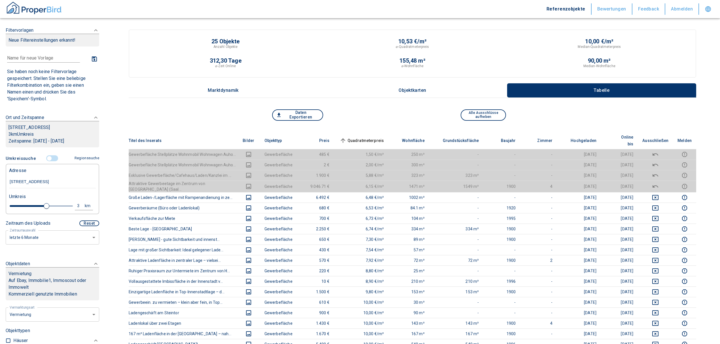
click at [366, 137] on span "Quadratmeterpreis sorted ascending" at bounding box center [361, 140] width 46 height 7
